Goal: Task Accomplishment & Management: Use online tool/utility

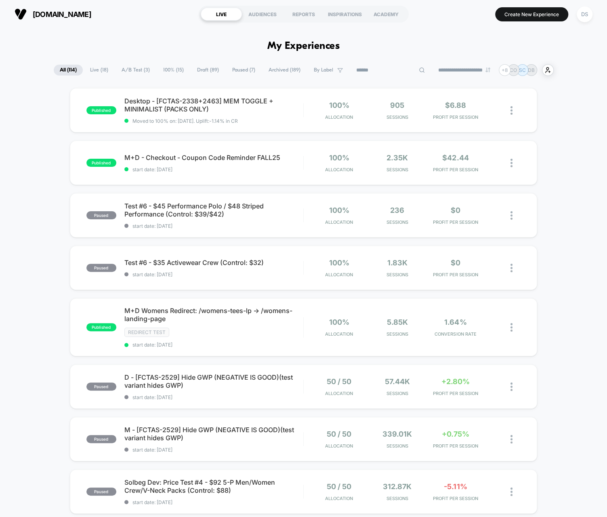
click at [377, 70] on input at bounding box center [390, 70] width 81 height 10
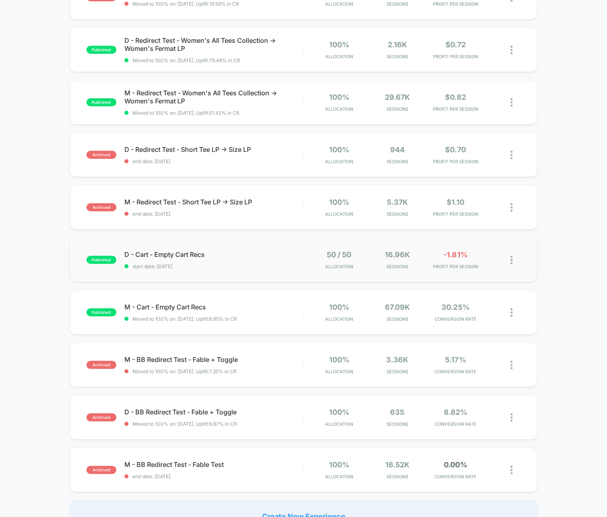
scroll to position [347, 0]
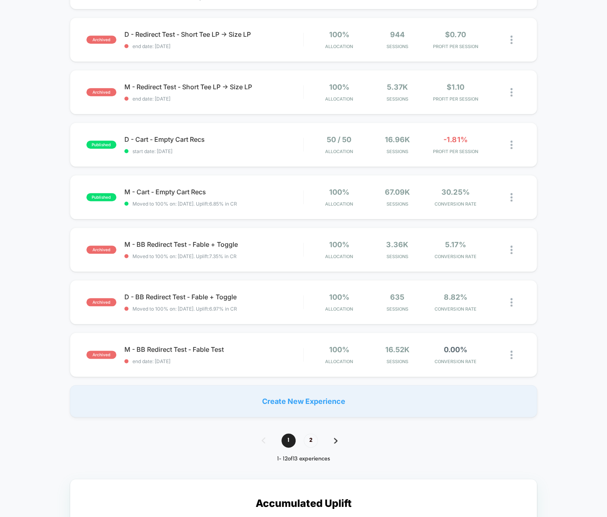
type input "***"
click at [315, 445] on div "1 2" at bounding box center [304, 440] width 100 height 14
click at [311, 440] on span "2" at bounding box center [311, 440] width 14 height 14
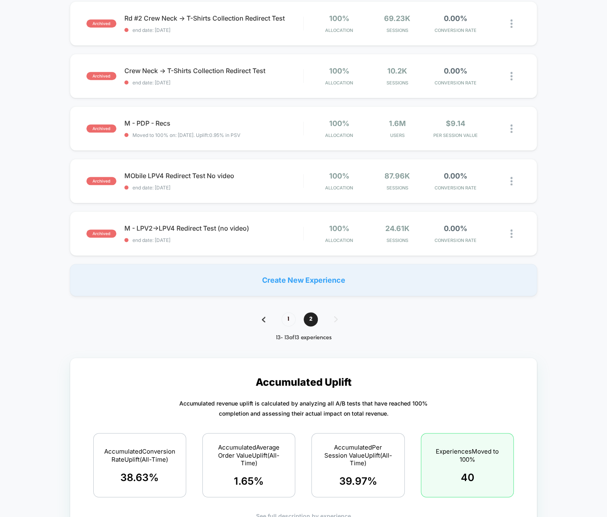
scroll to position [0, 0]
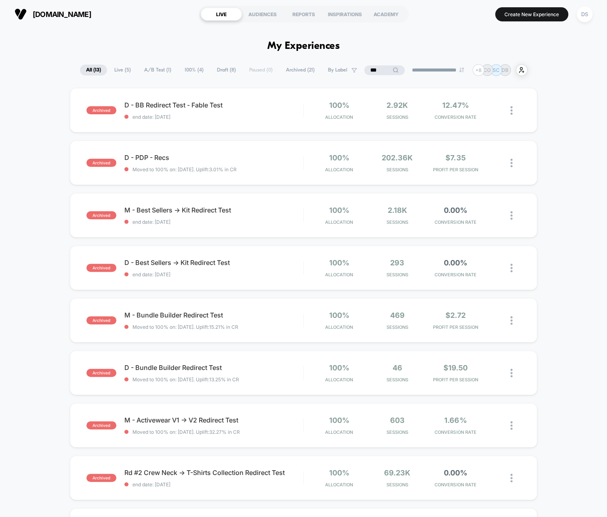
click at [375, 72] on input "***" at bounding box center [384, 70] width 40 height 10
click at [375, 72] on input "***" at bounding box center [384, 70] width 81 height 10
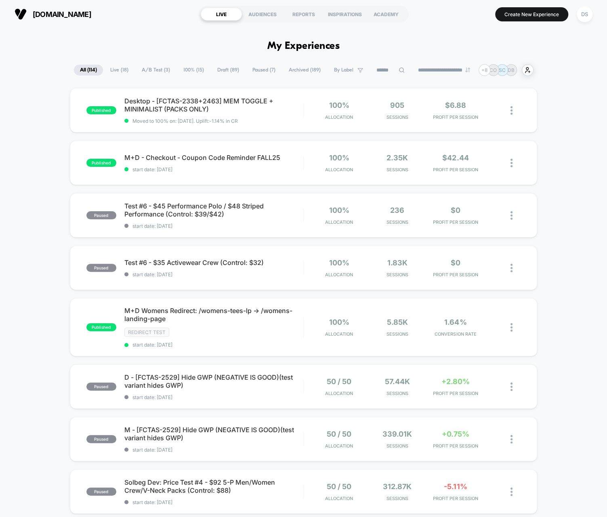
click at [104, 71] on span "Live ( 18 )" at bounding box center [119, 70] width 30 height 11
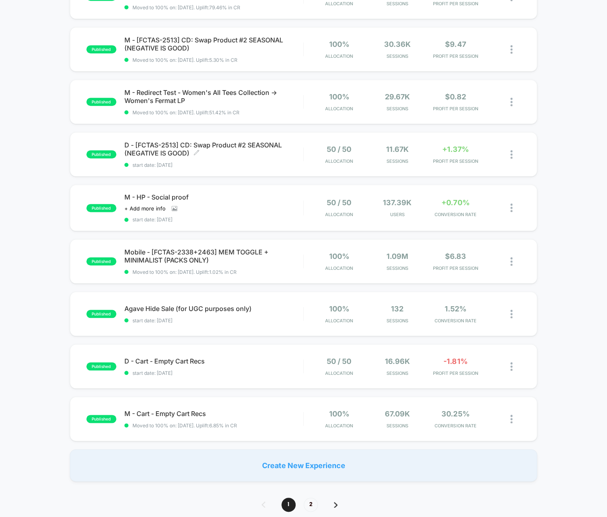
scroll to position [297, 0]
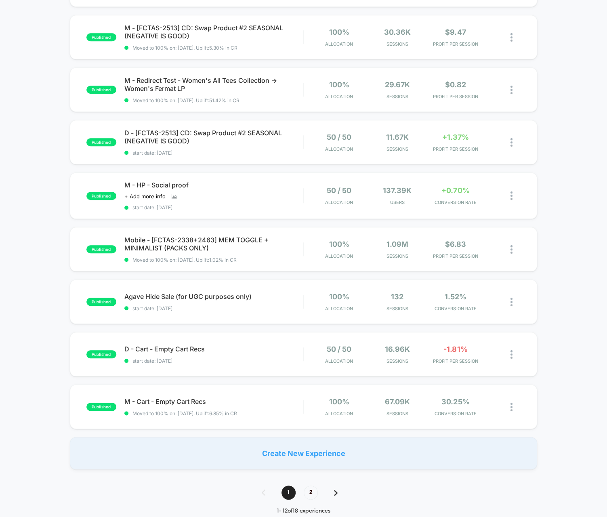
click at [297, 490] on div "1 2" at bounding box center [304, 492] width 100 height 14
click at [310, 487] on span "2" at bounding box center [311, 492] width 14 height 14
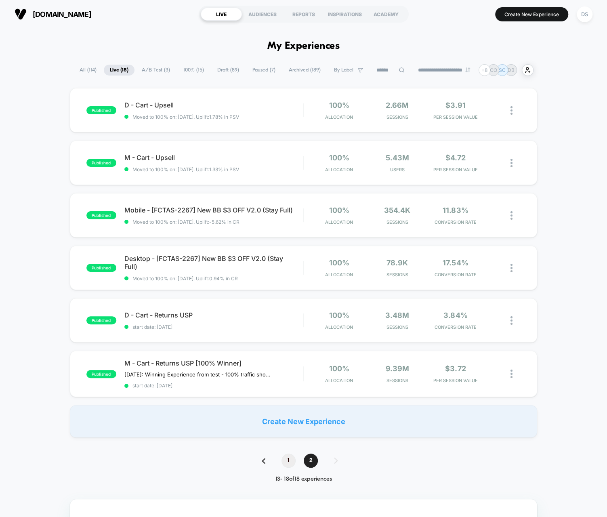
click at [291, 461] on span "1" at bounding box center [288, 460] width 14 height 14
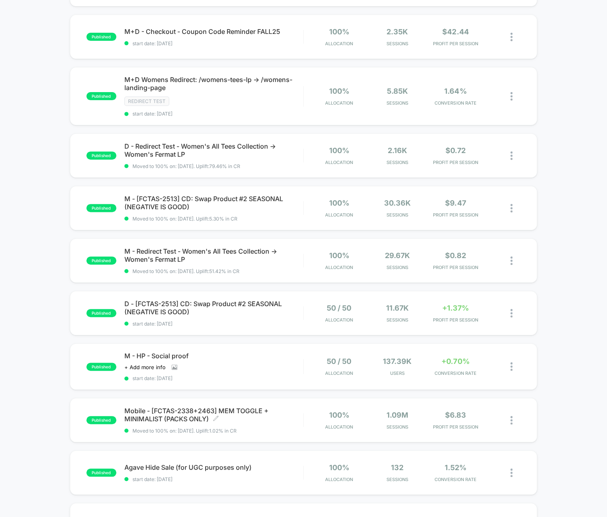
scroll to position [126, 0]
drag, startPoint x: 291, startPoint y: 444, endPoint x: 91, endPoint y: 386, distance: 208.5
click at [92, 386] on div "published Desktop - [FCTAS-2338+2463] MEM TOGGLE + MINIMALIST (PACKS ONLY) Move…" at bounding box center [303, 301] width 607 height 678
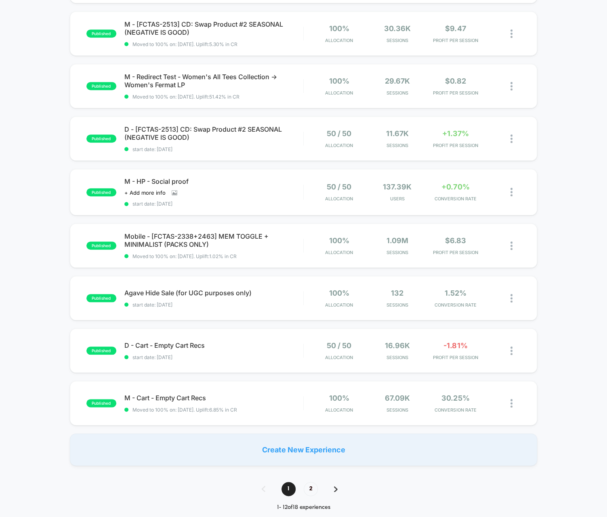
scroll to position [304, 0]
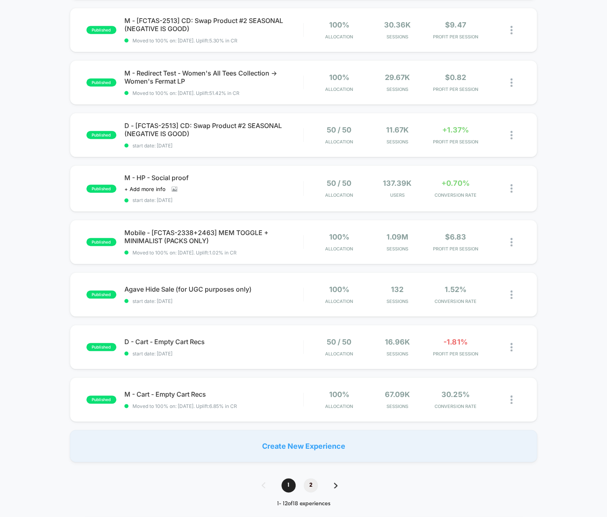
click at [310, 484] on span "2" at bounding box center [311, 485] width 14 height 14
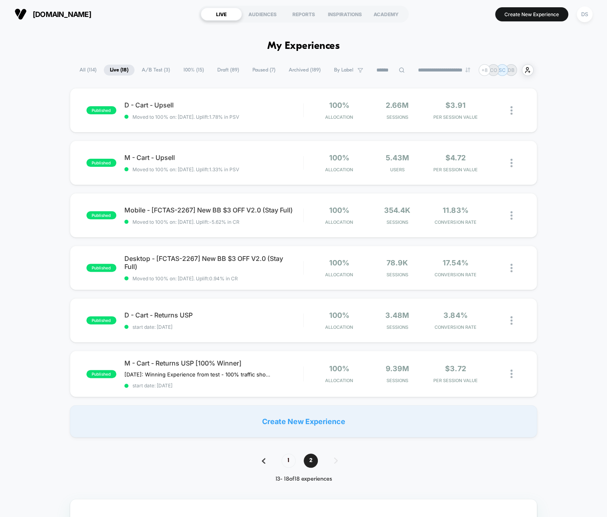
click at [151, 2] on div "[DOMAIN_NAME] LIVE AUDIENCES REPORTS INSPIRATIONS ACADEMY Create New Experience…" at bounding box center [303, 14] width 607 height 28
click at [88, 71] on span "All ( 114 )" at bounding box center [87, 70] width 29 height 11
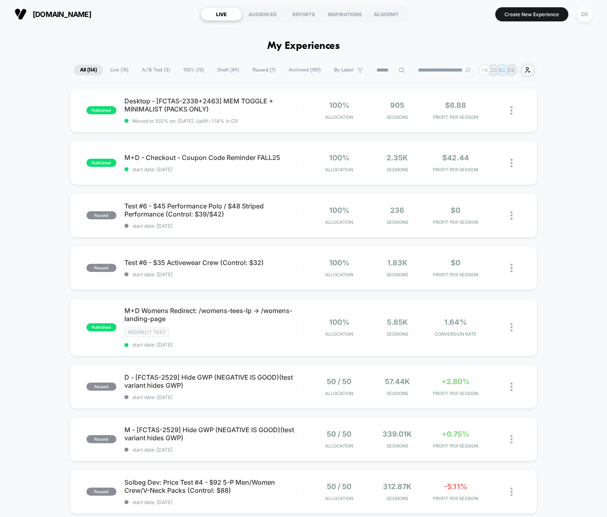
click at [585, 272] on div "published Desktop - [FCTAS-2338+2463] MEM TOGGLE + MINIMALIST (PACKS ONLY) Move…" at bounding box center [303, 426] width 607 height 676
click at [510, 112] on img at bounding box center [511, 110] width 2 height 8
click at [479, 99] on div "Pause" at bounding box center [470, 102] width 73 height 18
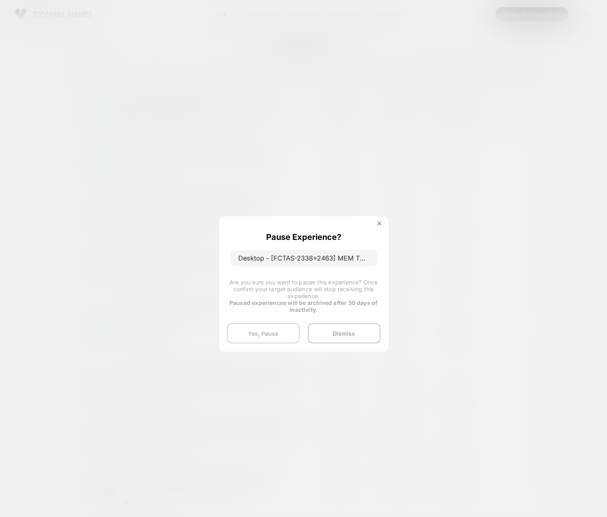
click at [252, 334] on button "Yes, Pause" at bounding box center [263, 333] width 73 height 20
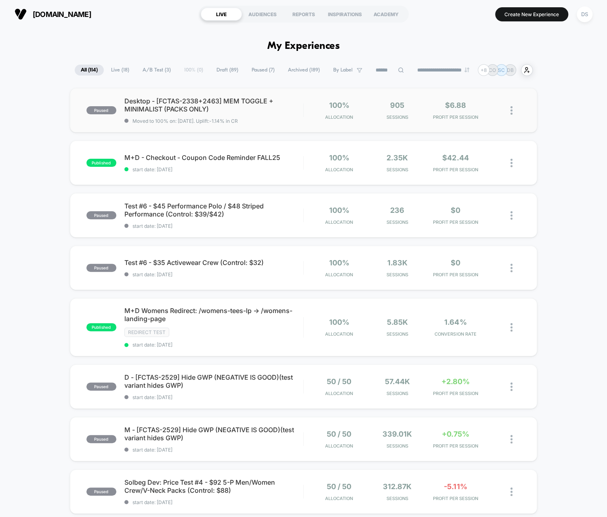
click at [511, 111] on img at bounding box center [511, 110] width 2 height 8
click at [476, 104] on div "Start" at bounding box center [470, 102] width 73 height 18
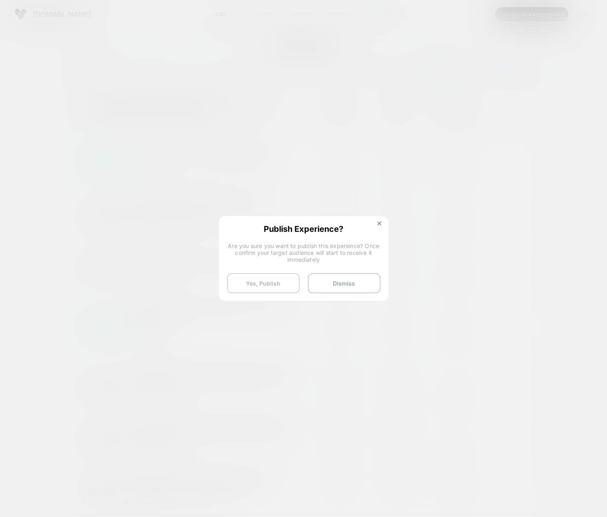
click at [268, 281] on button "Yes, Publish" at bounding box center [263, 283] width 73 height 20
